Goal: Task Accomplishment & Management: Manage account settings

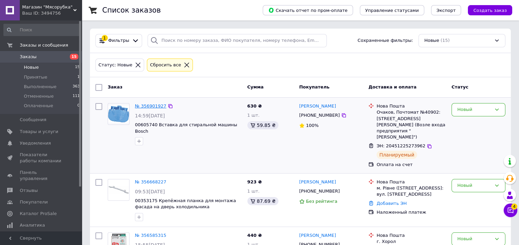
click at [155, 106] on link "№ 356901927" at bounding box center [150, 106] width 31 height 5
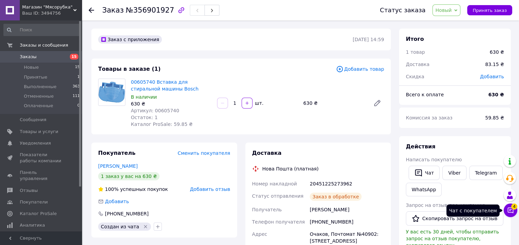
click at [511, 210] on icon at bounding box center [511, 211] width 6 height 6
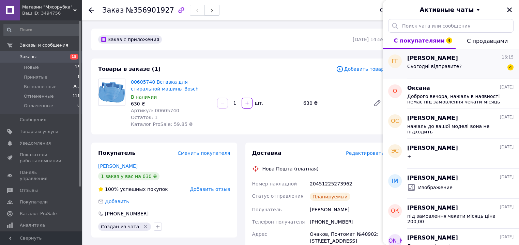
click at [428, 67] on span "Сьогодні відправите?" at bounding box center [434, 66] width 55 height 5
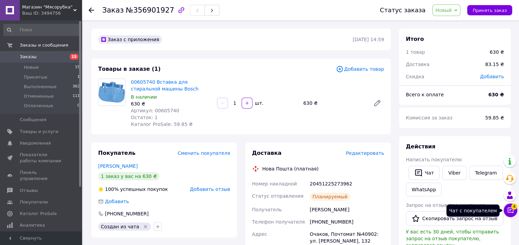
click at [508, 211] on icon at bounding box center [511, 211] width 6 height 6
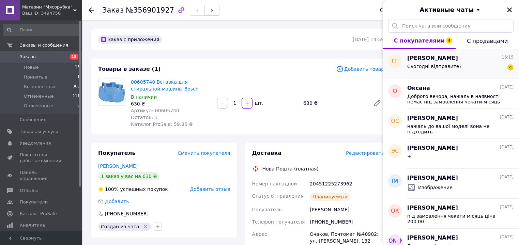
click at [451, 67] on div "Сьогодні відправите?" at bounding box center [434, 69] width 55 height 10
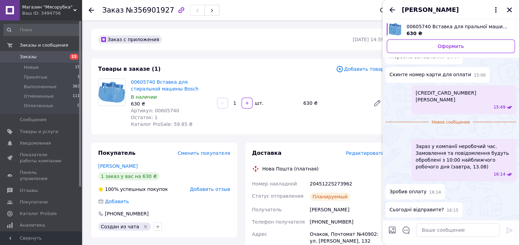
scroll to position [221, 0]
click at [454, 232] on textarea at bounding box center [458, 231] width 84 height 14
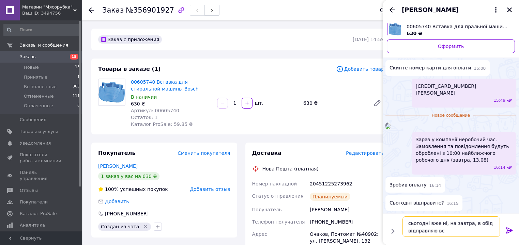
type textarea "сьогодні вже ні, на завтра, в обід відправляю все"
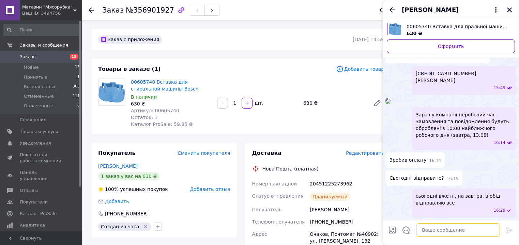
scroll to position [241, 0]
click at [392, 10] on icon "Назад" at bounding box center [392, 9] width 5 height 5
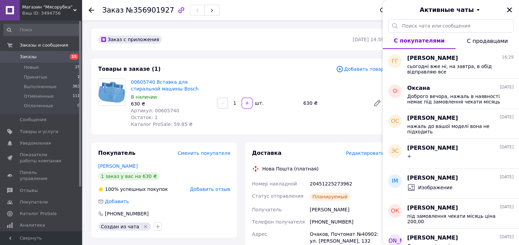
click at [510, 11] on icon "Закрыть" at bounding box center [509, 9] width 5 height 5
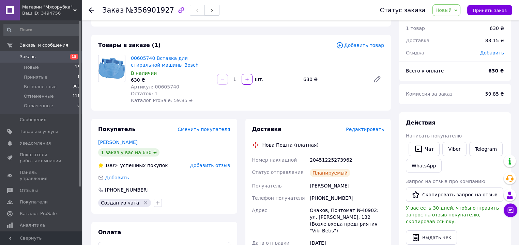
scroll to position [0, 0]
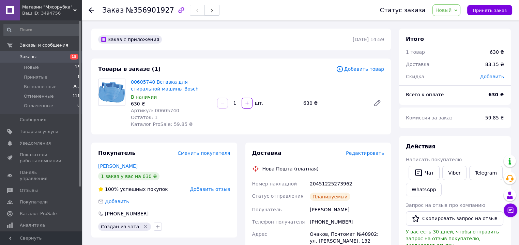
click at [91, 9] on icon at bounding box center [91, 9] width 5 height 5
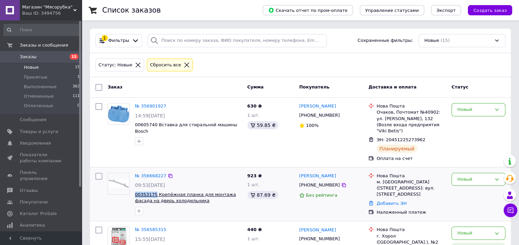
drag, startPoint x: 132, startPoint y: 186, endPoint x: 153, endPoint y: 189, distance: 21.5
click at [153, 189] on div "№ 356668227 09:53, 11.08.2025 00353175 Крепёжная планка для монтажа фасада на д…" at bounding box center [188, 194] width 112 height 48
copy span "00353175"
click at [148, 173] on link "№ 356668227" at bounding box center [150, 175] width 31 height 5
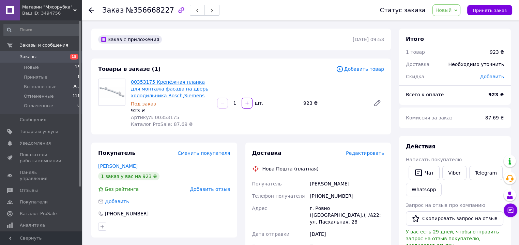
click at [149, 86] on link "00353175 Крепёжная планка для монтажа фасада на дверь холодильника Bosch,Siemens" at bounding box center [170, 88] width 78 height 19
click at [46, 143] on span "Уведомления" at bounding box center [35, 143] width 31 height 6
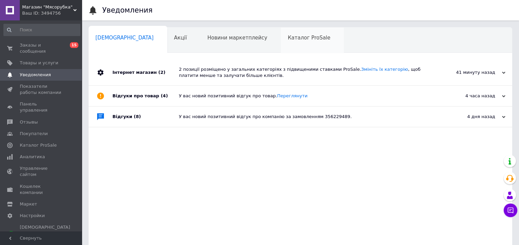
click at [288, 40] on span "Каталог ProSale" at bounding box center [309, 38] width 43 height 6
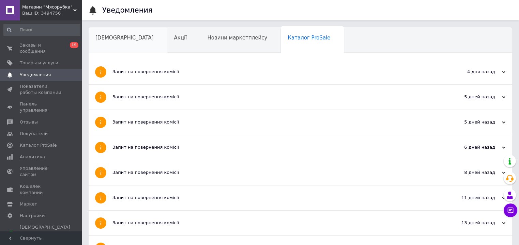
click at [118, 36] on span "Сповіщення" at bounding box center [124, 38] width 58 height 6
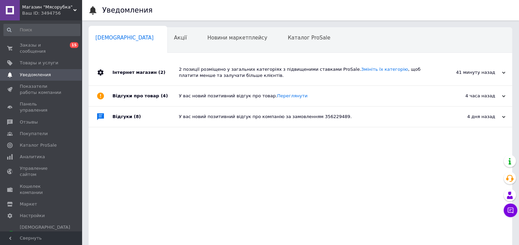
click at [158, 113] on div "Відгуки (8)" at bounding box center [145, 117] width 66 height 20
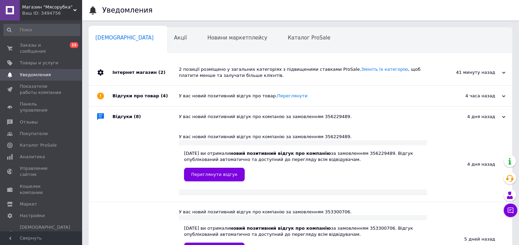
click at [222, 100] on div "У вас новий позитивний відгук про товар. Переглянути" at bounding box center [308, 96] width 258 height 20
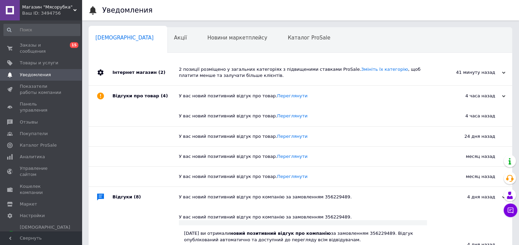
click at [197, 79] on div "2 позиції розміщено у загальних категоріях з підвищеними ставками ProSale. Змін…" at bounding box center [308, 73] width 258 height 26
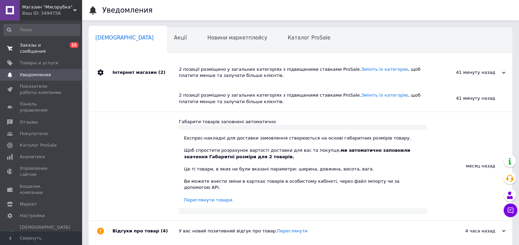
click at [42, 43] on span "Заказы и сообщения" at bounding box center [41, 48] width 43 height 12
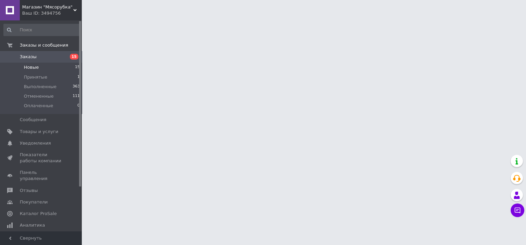
click at [37, 69] on li "Новые 15" at bounding box center [42, 68] width 84 height 10
